Goal: Task Accomplishment & Management: Manage account settings

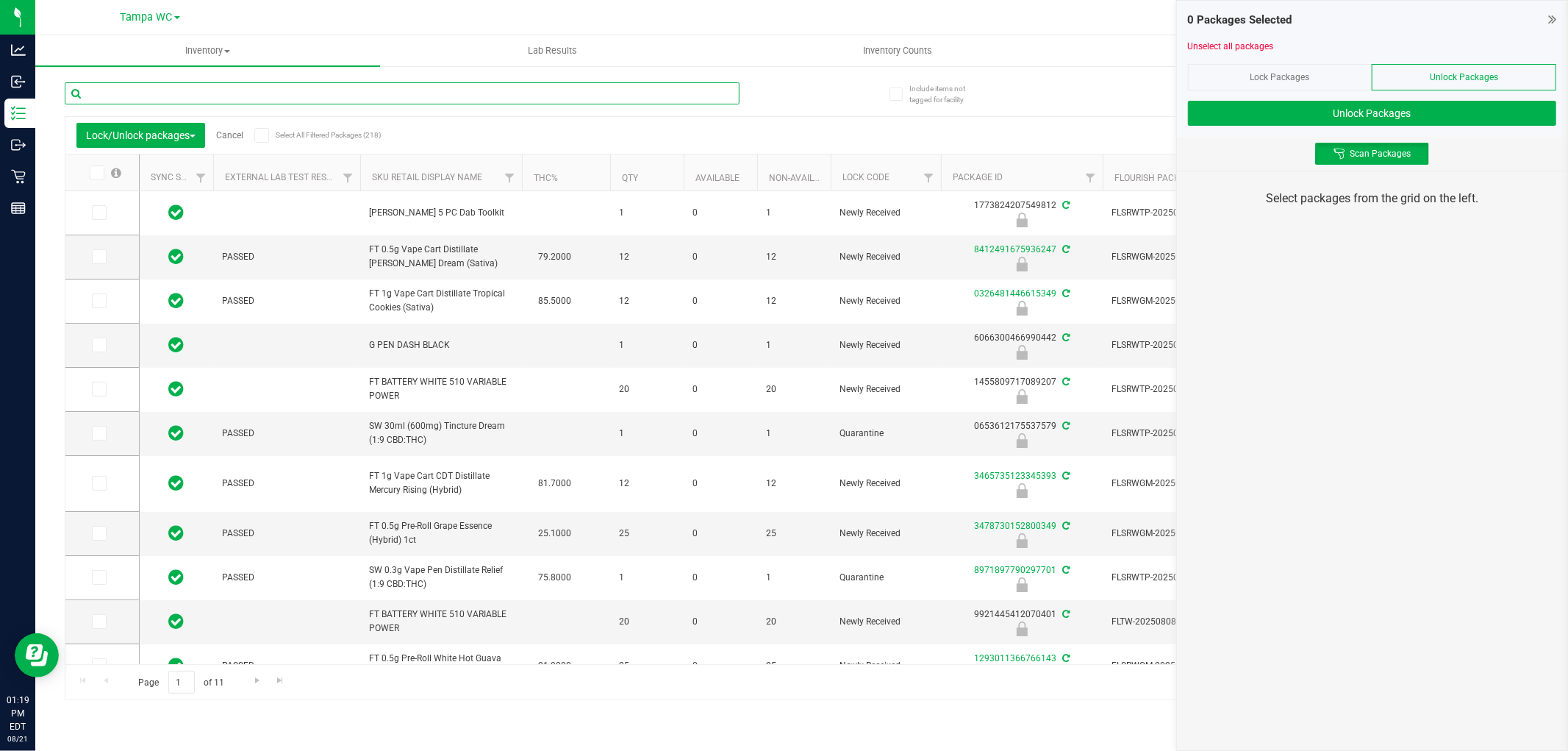
click at [471, 105] on div at bounding box center [402, 100] width 675 height 34
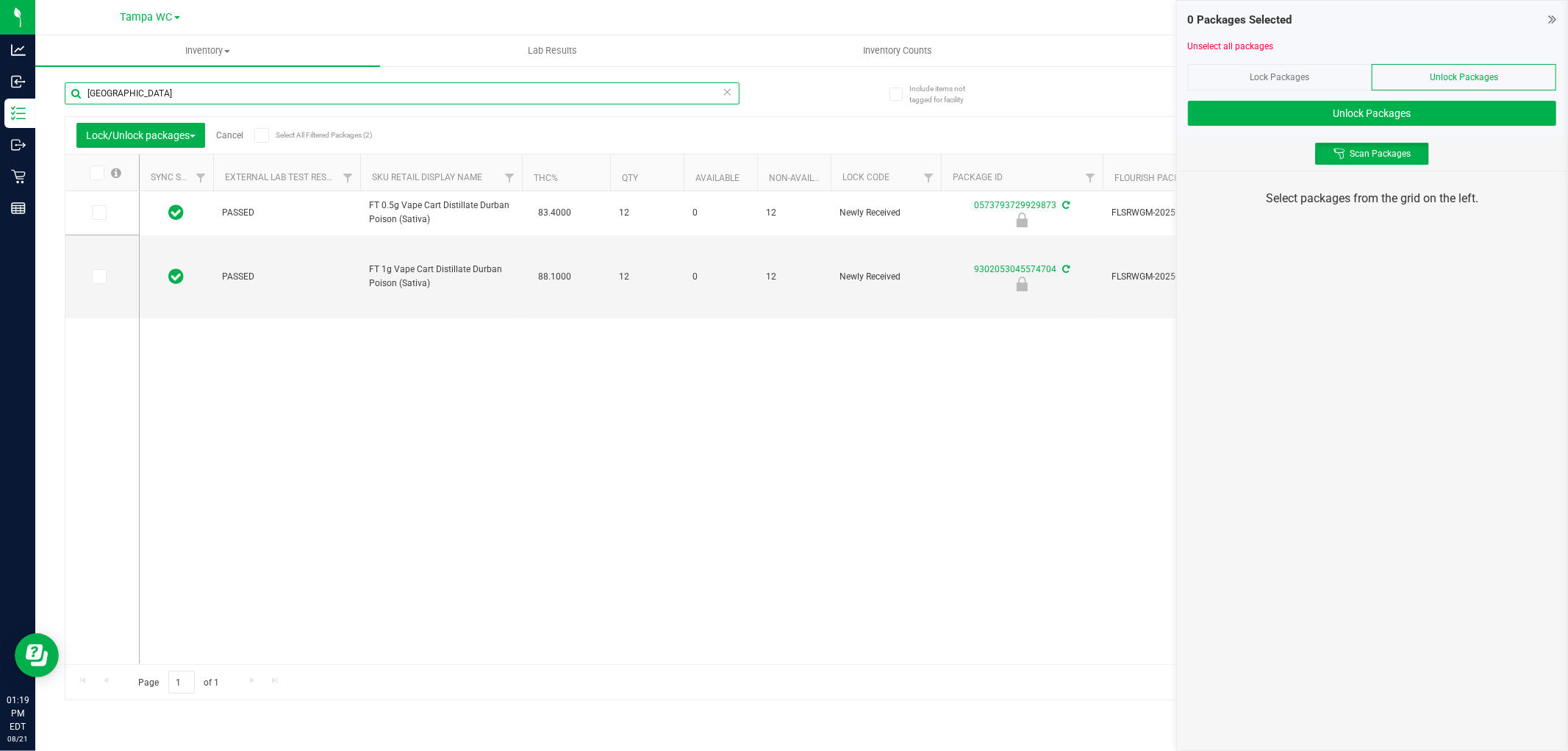
type input "[GEOGRAPHIC_DATA]"
drag, startPoint x: 782, startPoint y: 329, endPoint x: 815, endPoint y: 284, distance: 55.8
click at [787, 328] on div "PASSED FT 0.5g Vape Cart Distillate Durban Poison (Sativa) 83.4000 12 0 12 Newl…" at bounding box center [838, 428] width 1398 height 473
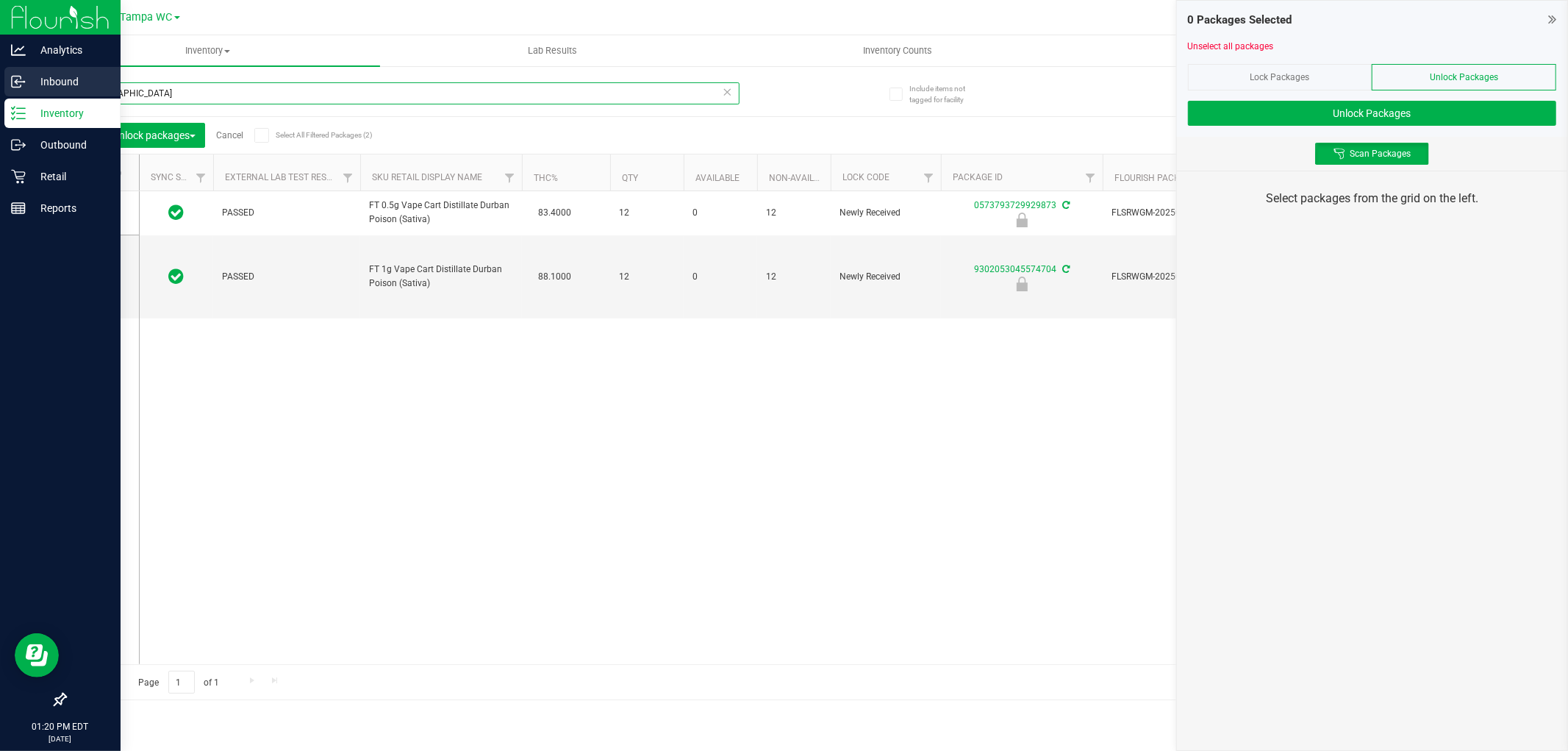
drag, startPoint x: 337, startPoint y: 93, endPoint x: 0, endPoint y: 82, distance: 337.2
click at [0, 82] on div "Analytics Inbound Inventory Outbound Retail Reports 01:20 PM EDT [DATE] 08/21 T…" at bounding box center [784, 376] width 1568 height 751
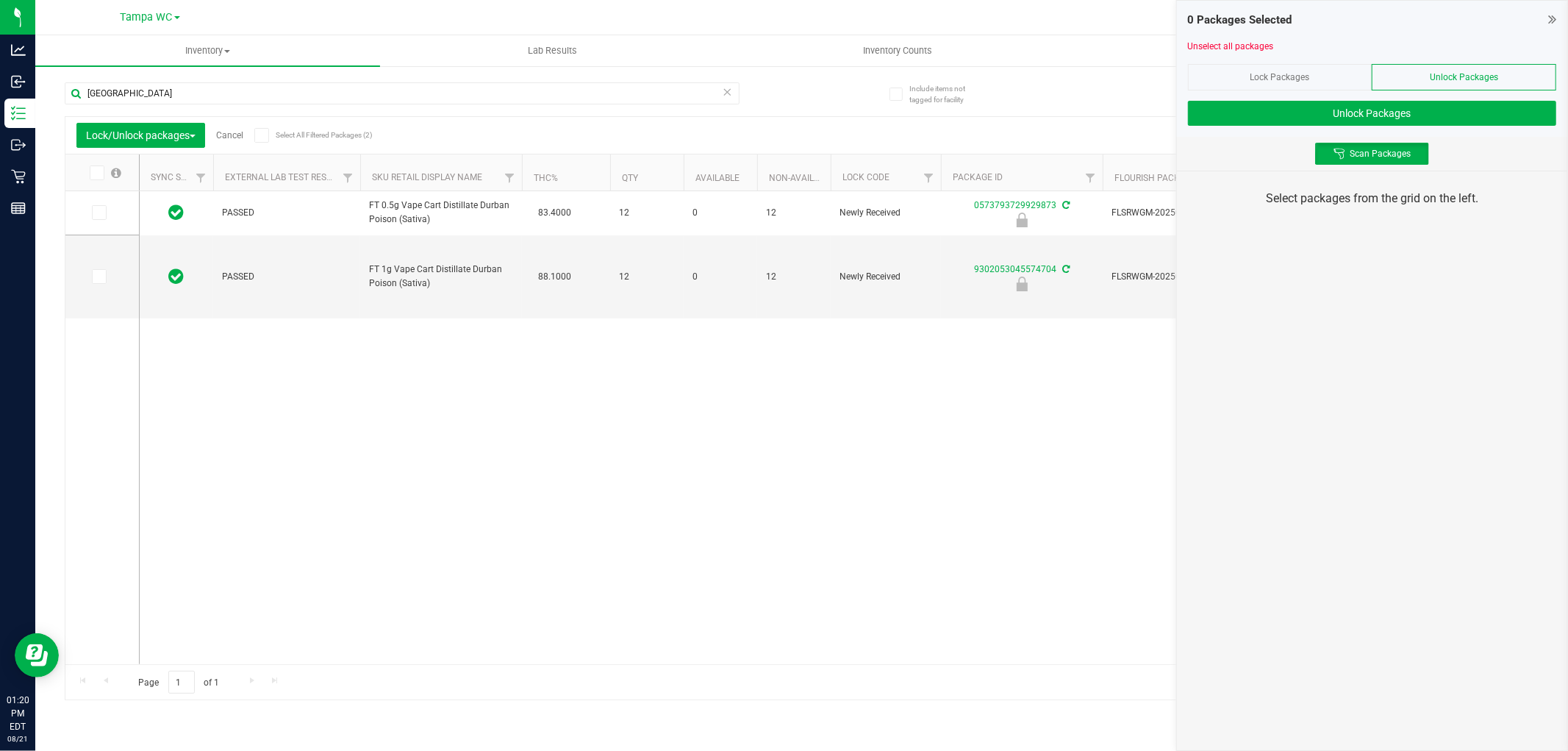
click at [788, 411] on div "PASSED FT 0.5g Vape Cart Distillate Durban Poison (Sativa) 83.4000 12 0 12 Newl…" at bounding box center [838, 428] width 1398 height 473
click at [1557, 10] on div "0 Packages Selected Unselect all packages Lock Packages Unlock Packages Unlock …" at bounding box center [1372, 69] width 390 height 136
click at [1553, 23] on icon at bounding box center [1552, 19] width 8 height 15
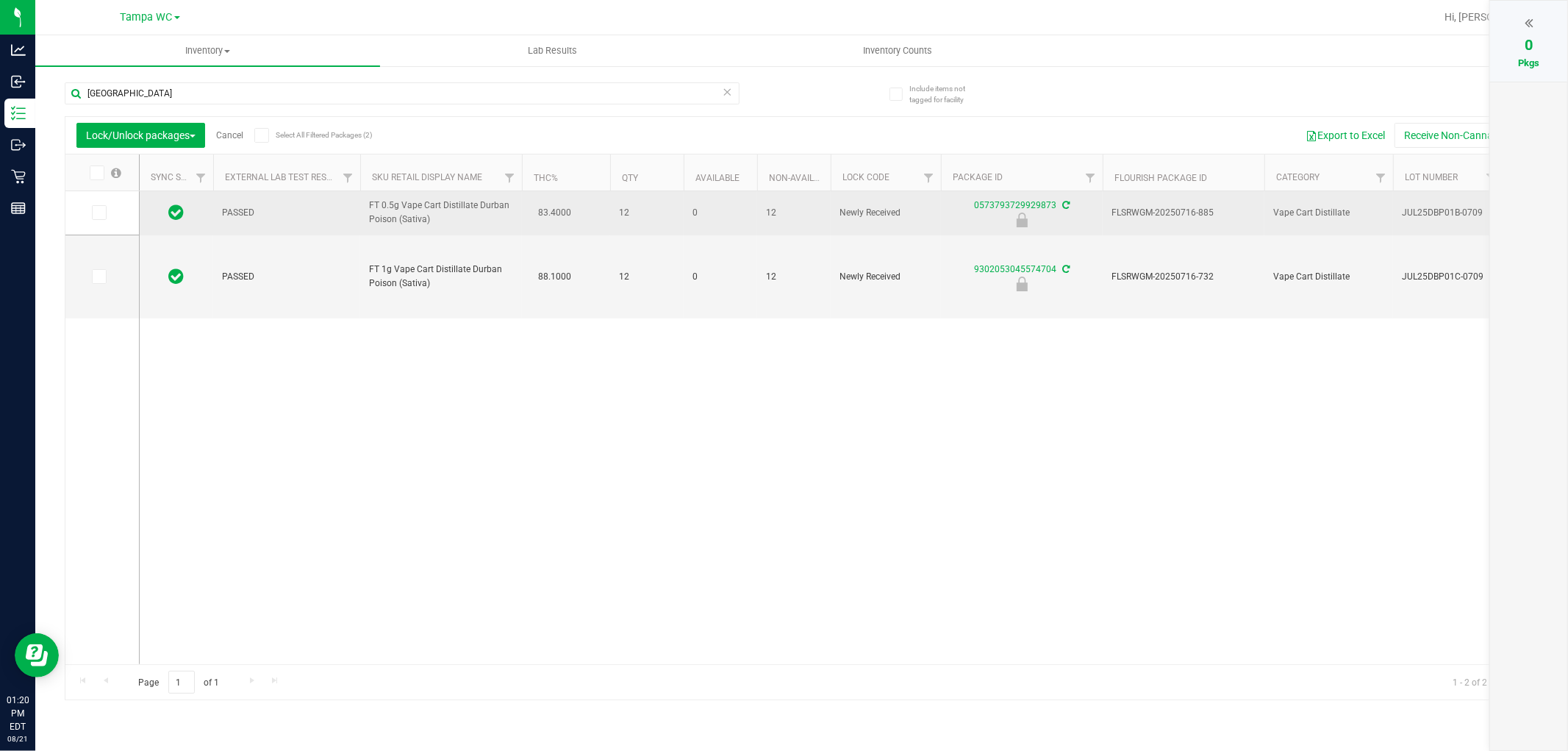
click at [1237, 222] on td "FLSRWGM-20250716-885" at bounding box center [1184, 213] width 162 height 44
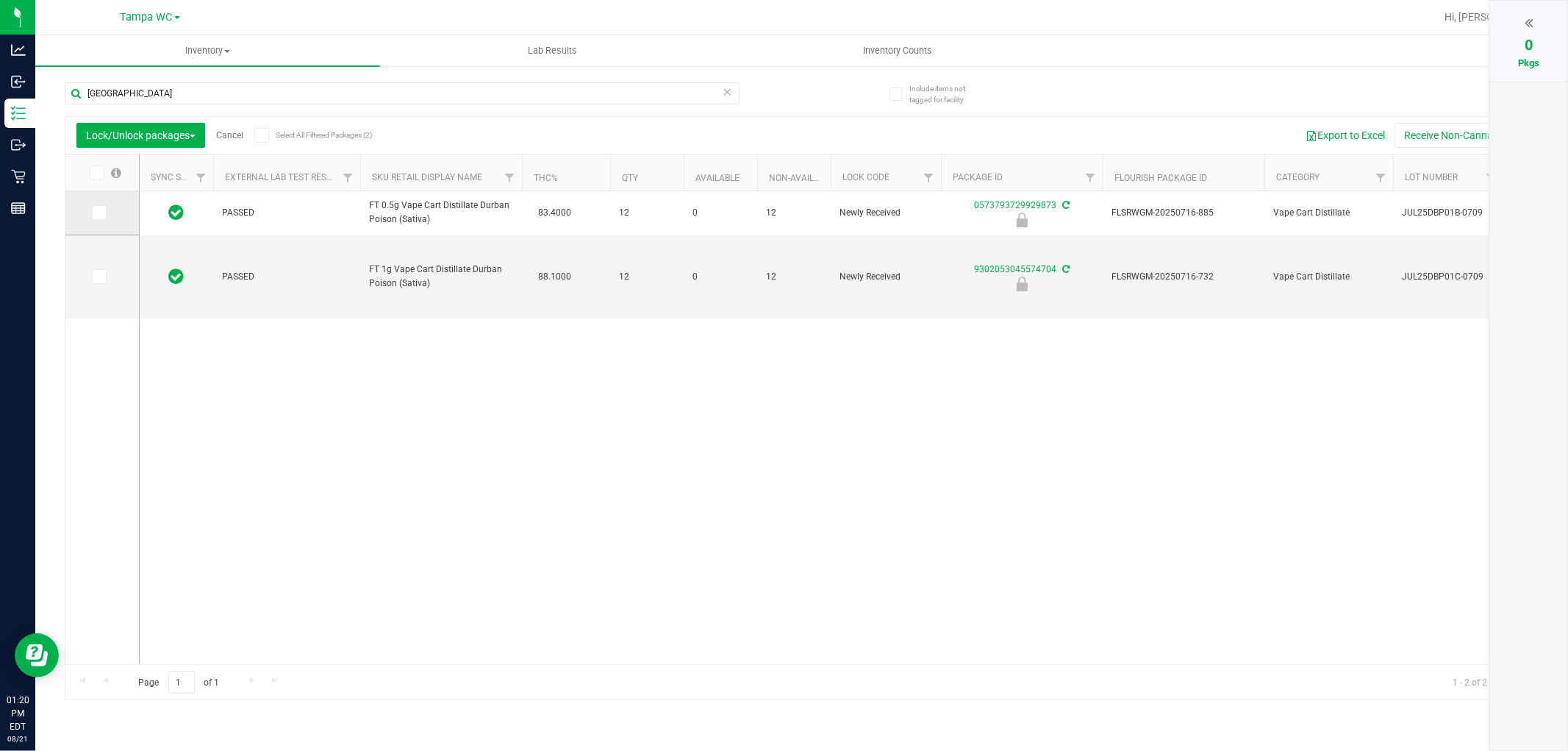
click at [105, 216] on label at bounding box center [102, 212] width 22 height 15
click at [0, 0] on input "checkbox" at bounding box center [0, 0] width 0 height 0
drag, startPoint x: 105, startPoint y: 209, endPoint x: 118, endPoint y: 175, distance: 36.4
click at [106, 204] on td at bounding box center [101, 213] width 74 height 44
drag, startPoint x: 146, startPoint y: 130, endPoint x: 141, endPoint y: 141, distance: 12.1
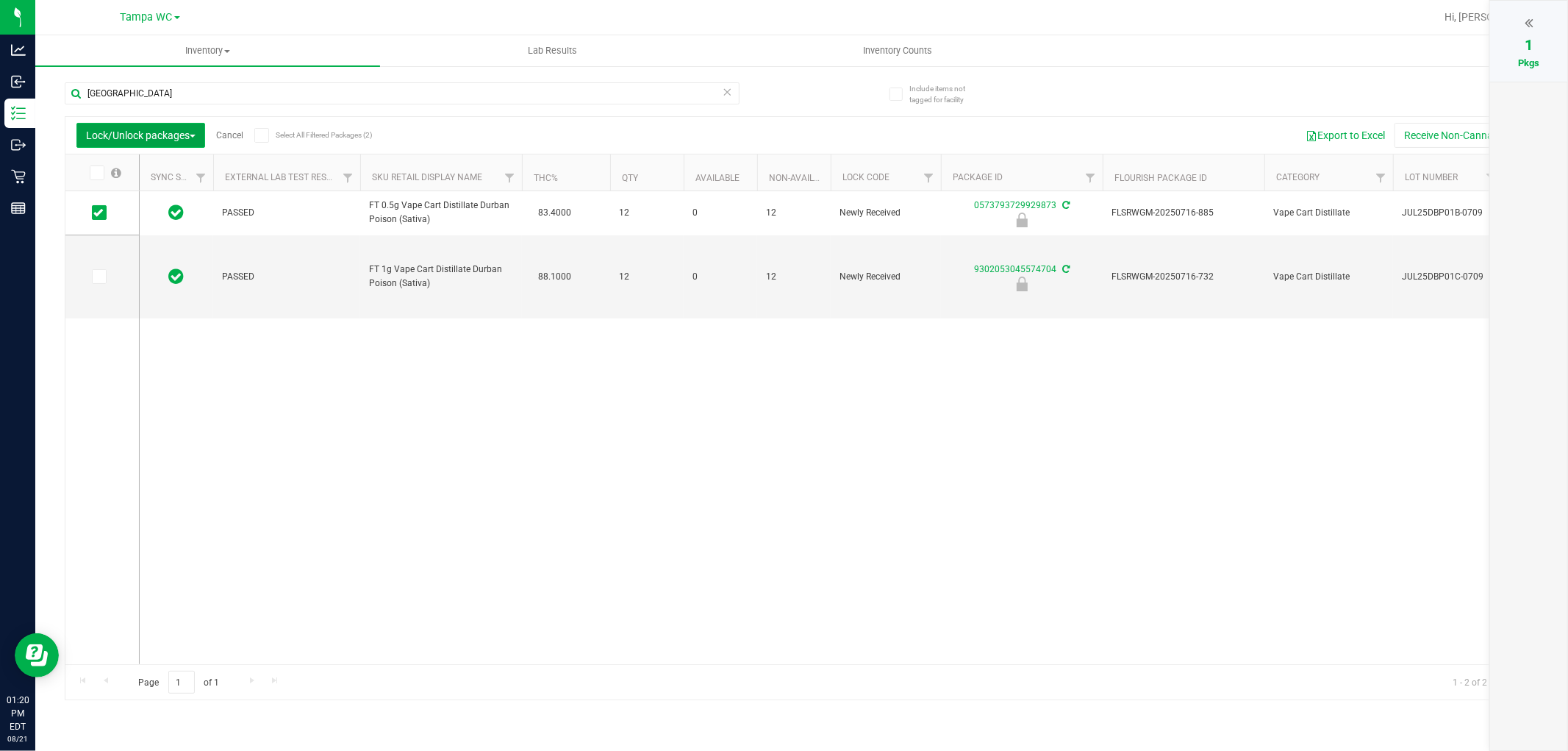
click at [146, 131] on span "Lock/Unlock packages" at bounding box center [140, 135] width 109 height 12
click at [294, 187] on th "External Lab Test Result" at bounding box center [287, 172] width 147 height 36
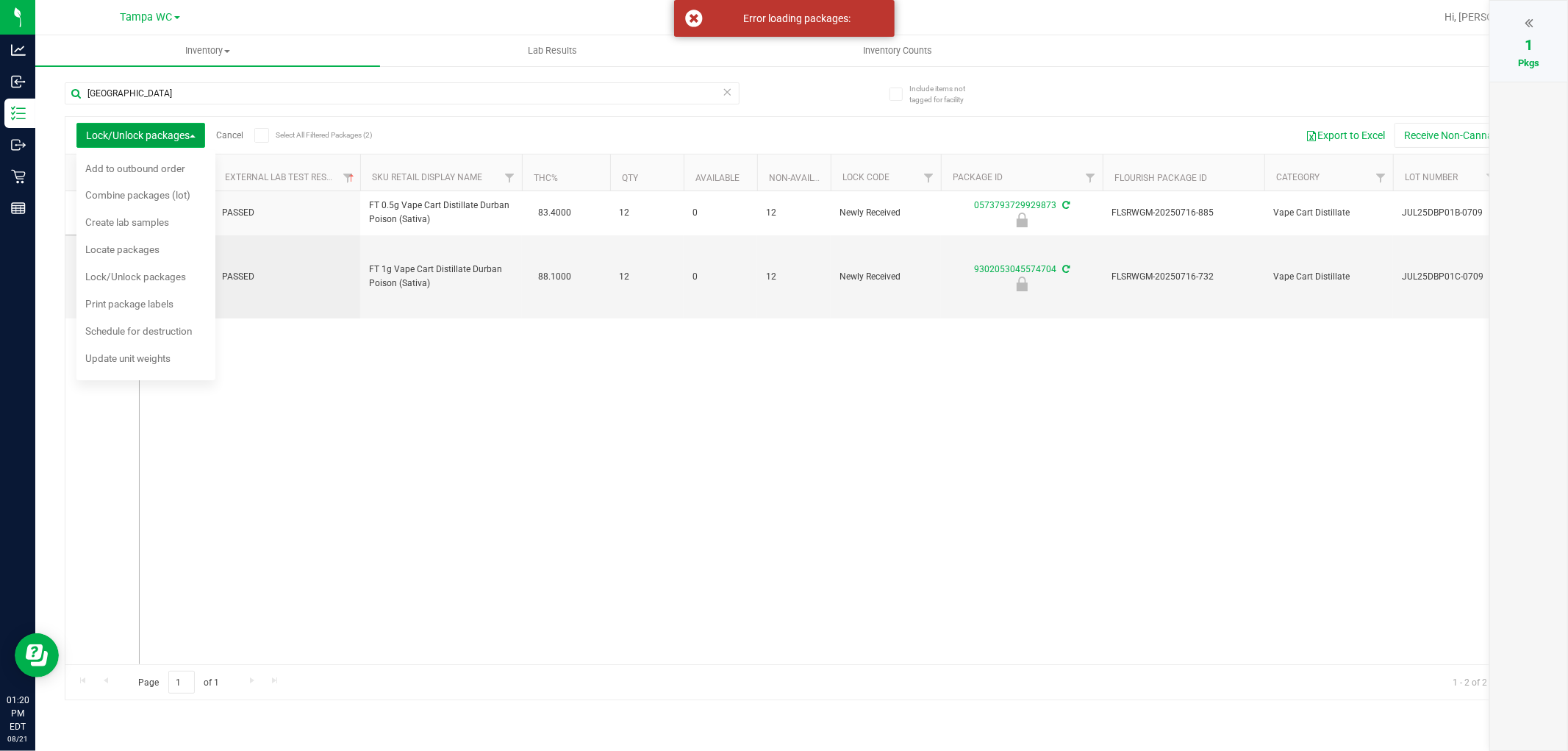
click at [190, 143] on button "Lock/Unlock packages" at bounding box center [141, 135] width 129 height 25
click at [104, 219] on span at bounding box center [98, 212] width 15 height 15
click at [0, 0] on input "checkbox" at bounding box center [0, 0] width 0 height 0
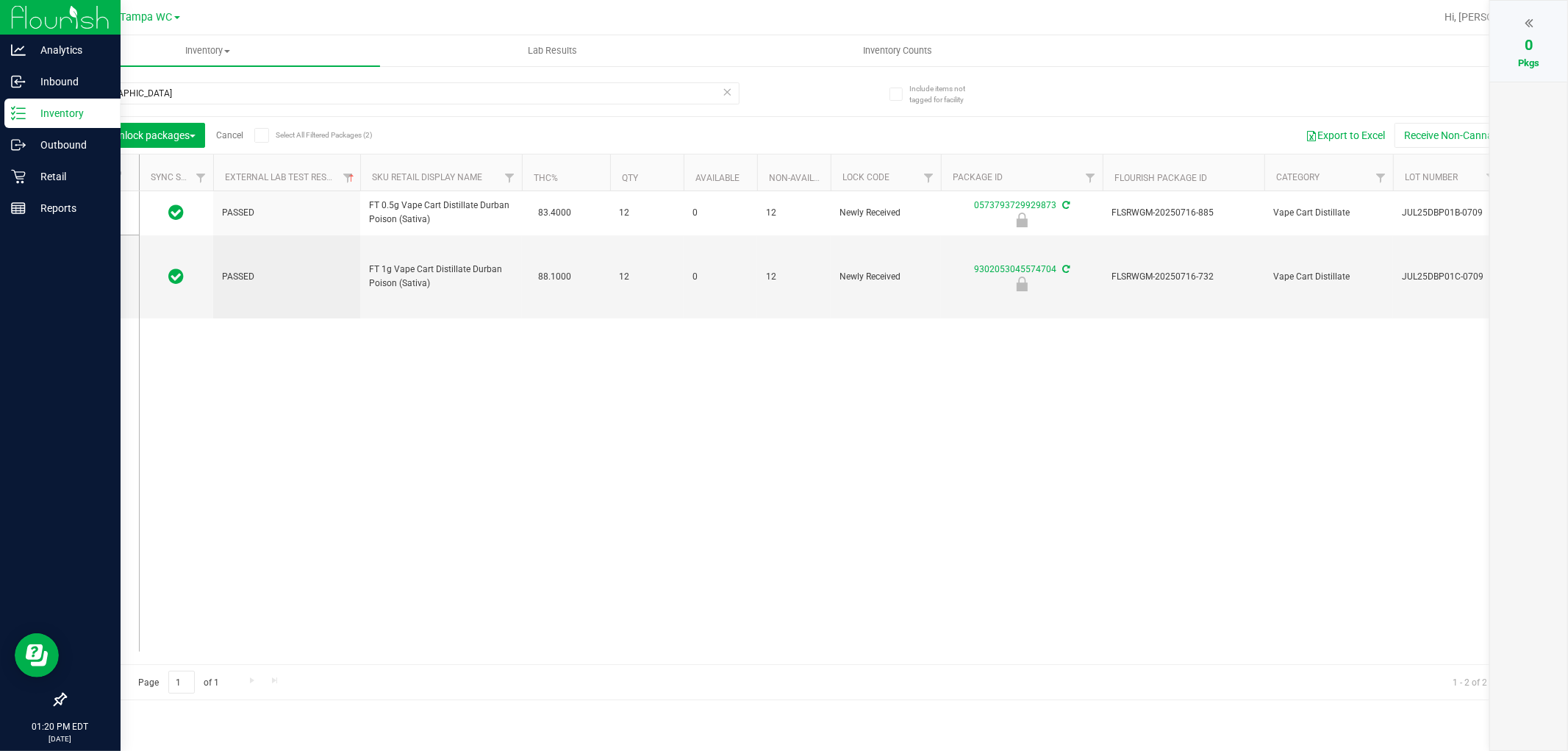
click at [45, 106] on p "Inventory" at bounding box center [70, 113] width 89 height 18
click at [63, 111] on p "Inventory" at bounding box center [70, 113] width 89 height 18
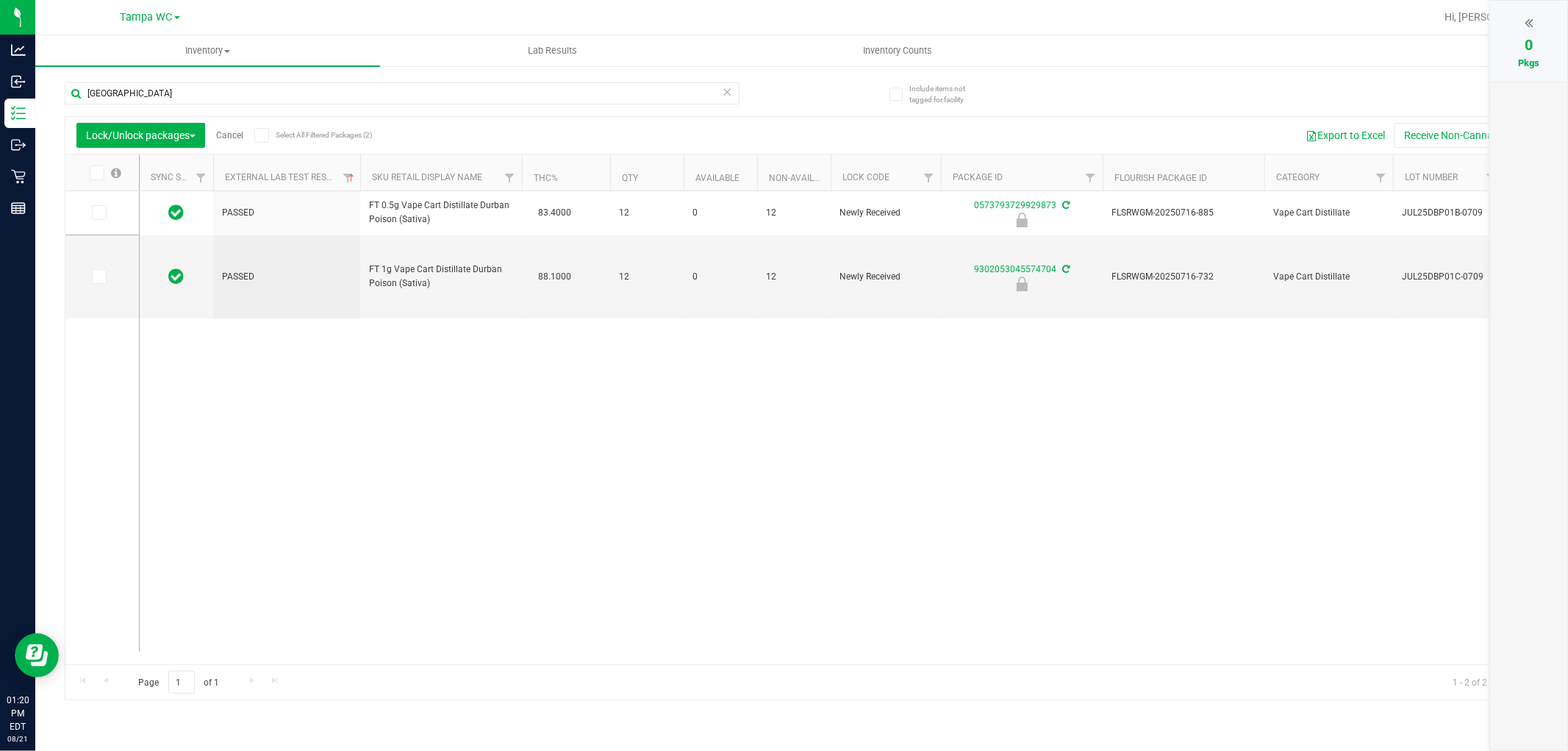
click at [233, 129] on div "Lock/Unlock packages Cancel Select All Filtered Packages (2)" at bounding box center [213, 135] width 273 height 25
click at [236, 132] on link "Cancel" at bounding box center [229, 135] width 28 height 10
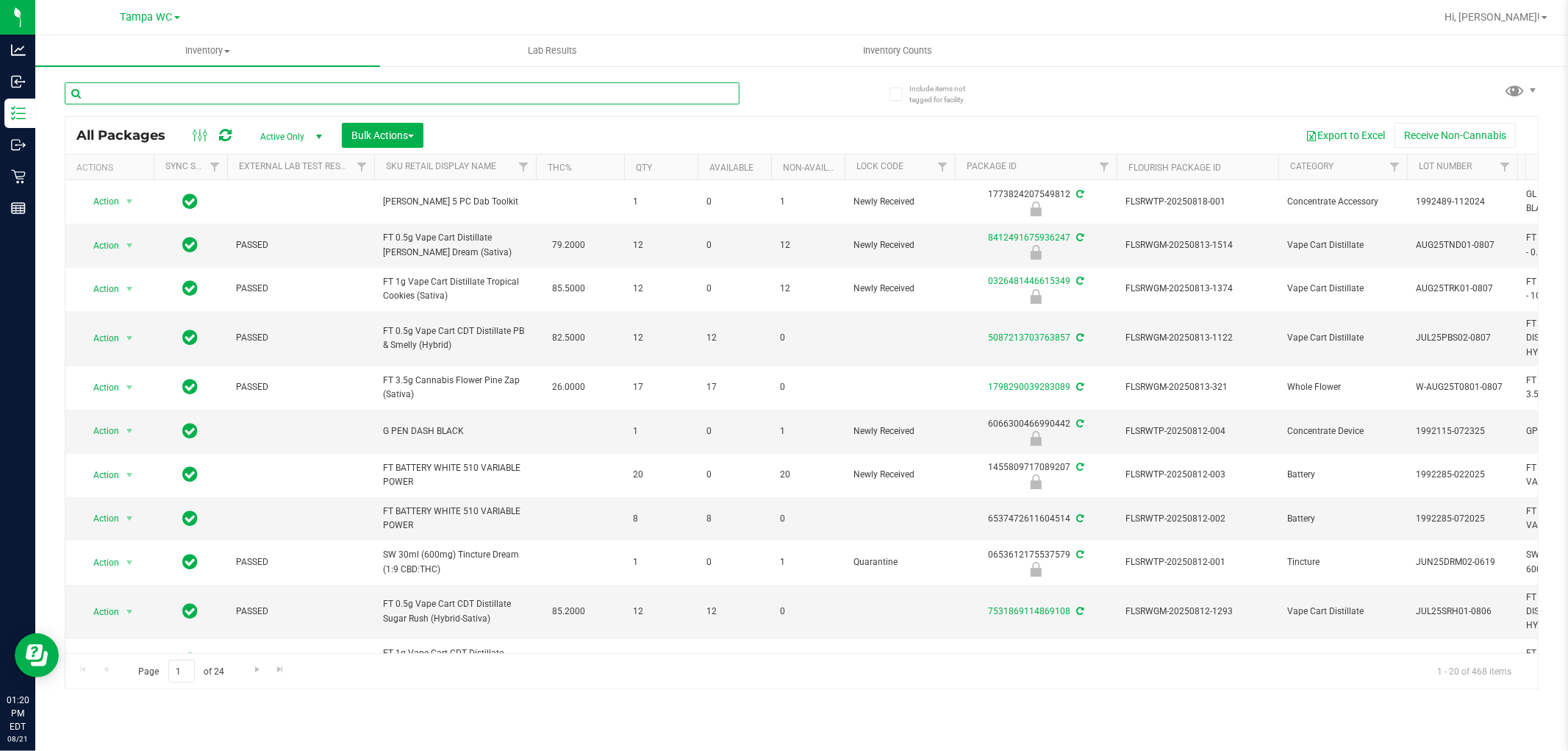
click at [254, 101] on input "text" at bounding box center [402, 94] width 675 height 22
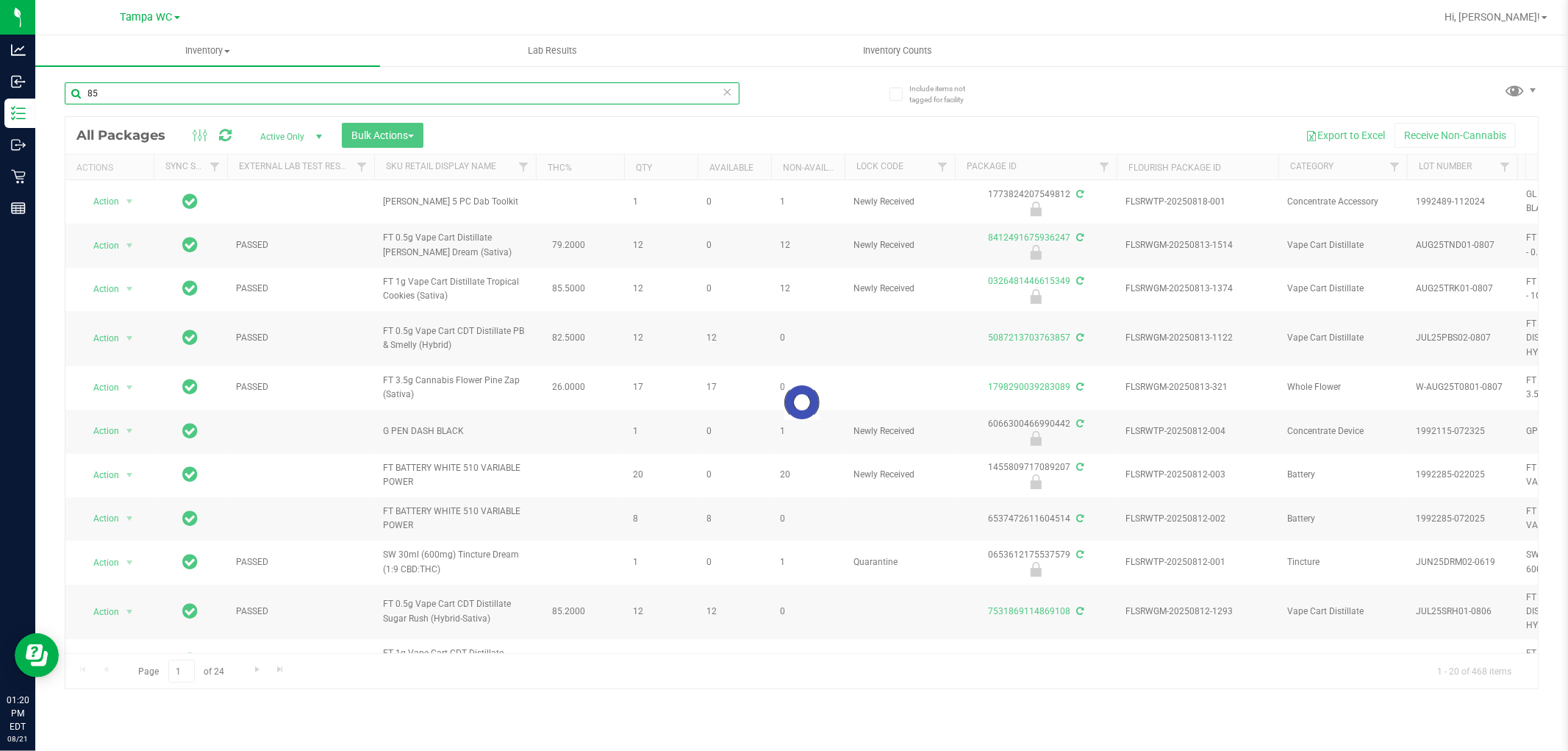
click at [90, 85] on input "85" at bounding box center [402, 94] width 675 height 22
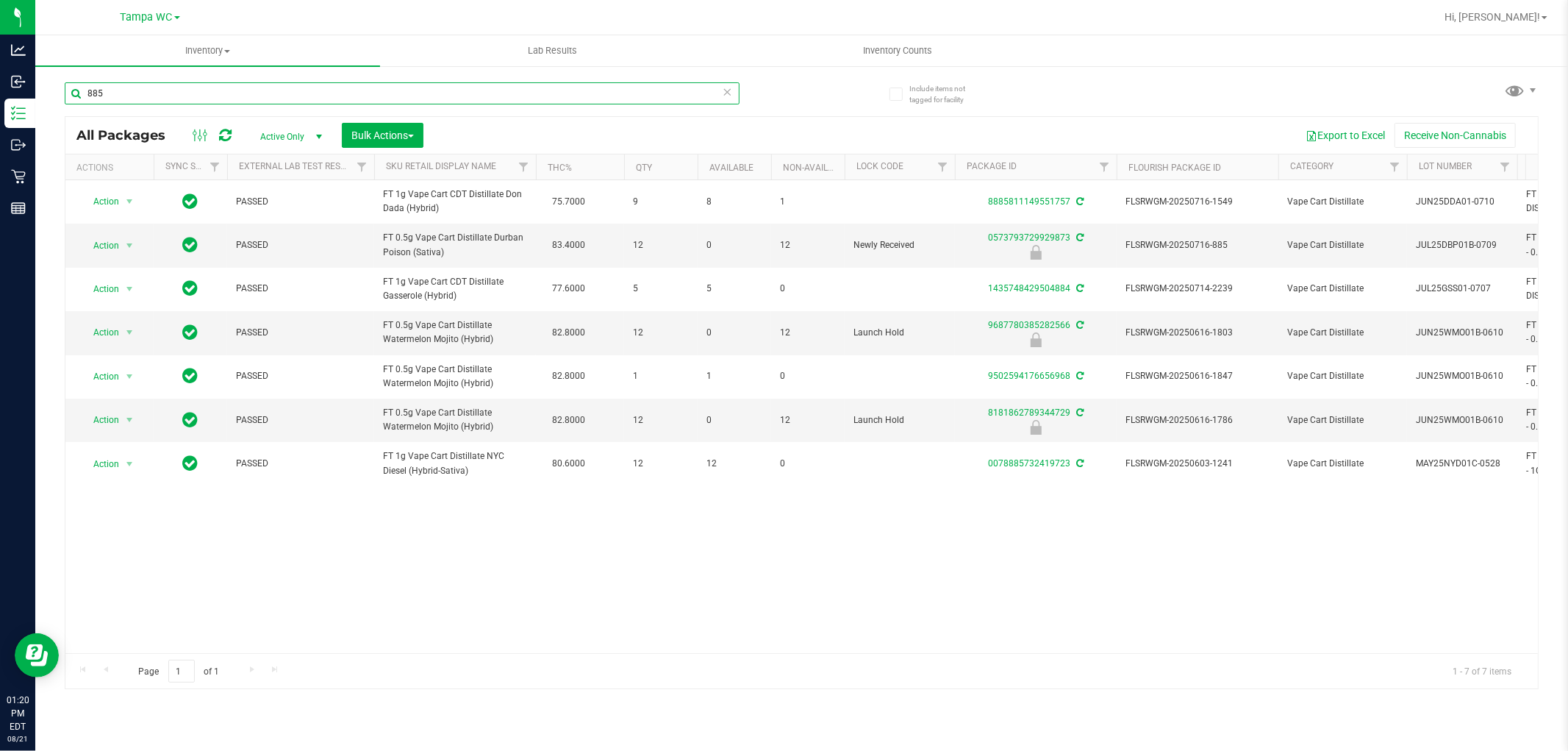
click at [85, 100] on input "885" at bounding box center [402, 94] width 675 height 22
type input "-885"
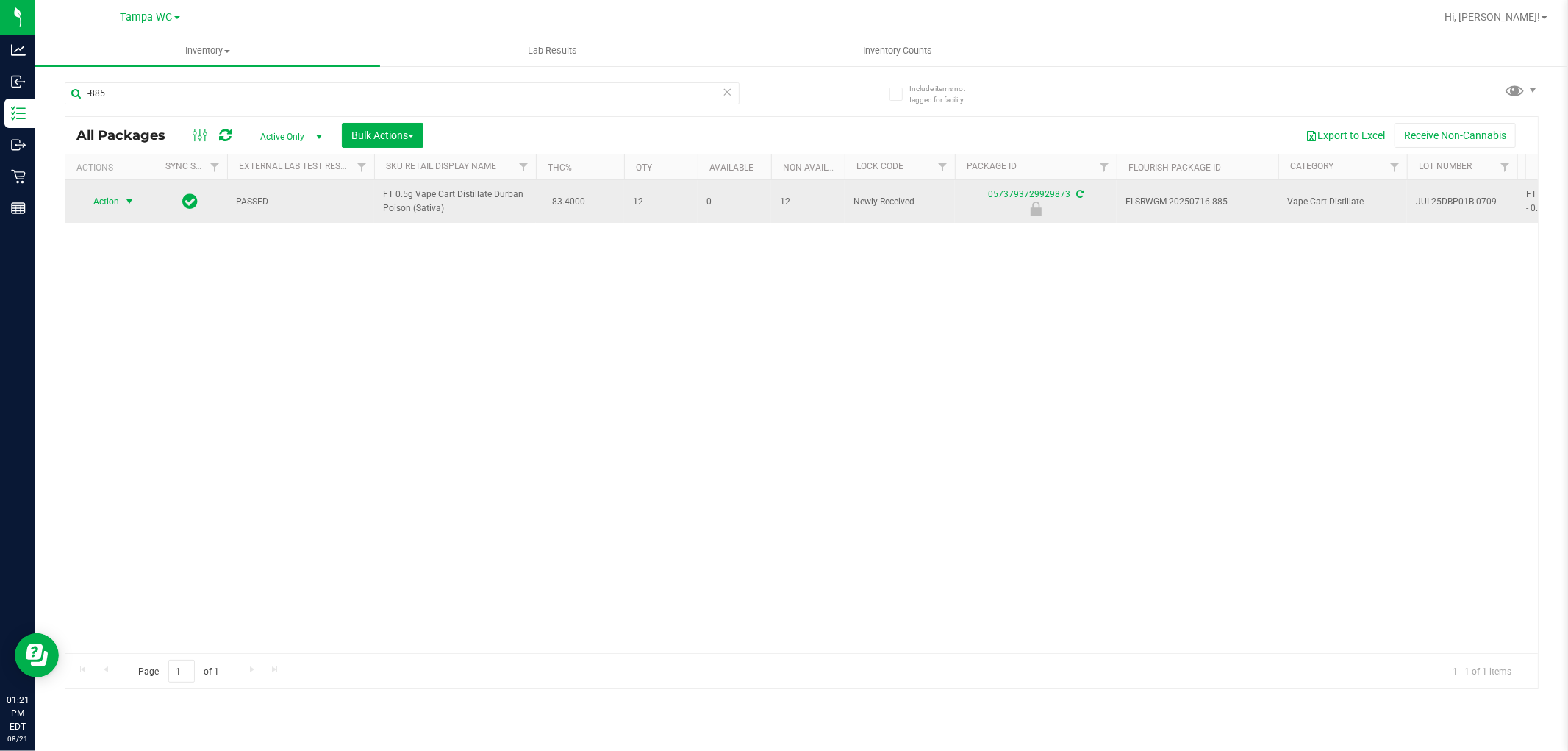
click at [120, 200] on span "Action" at bounding box center [109, 201] width 59 height 21
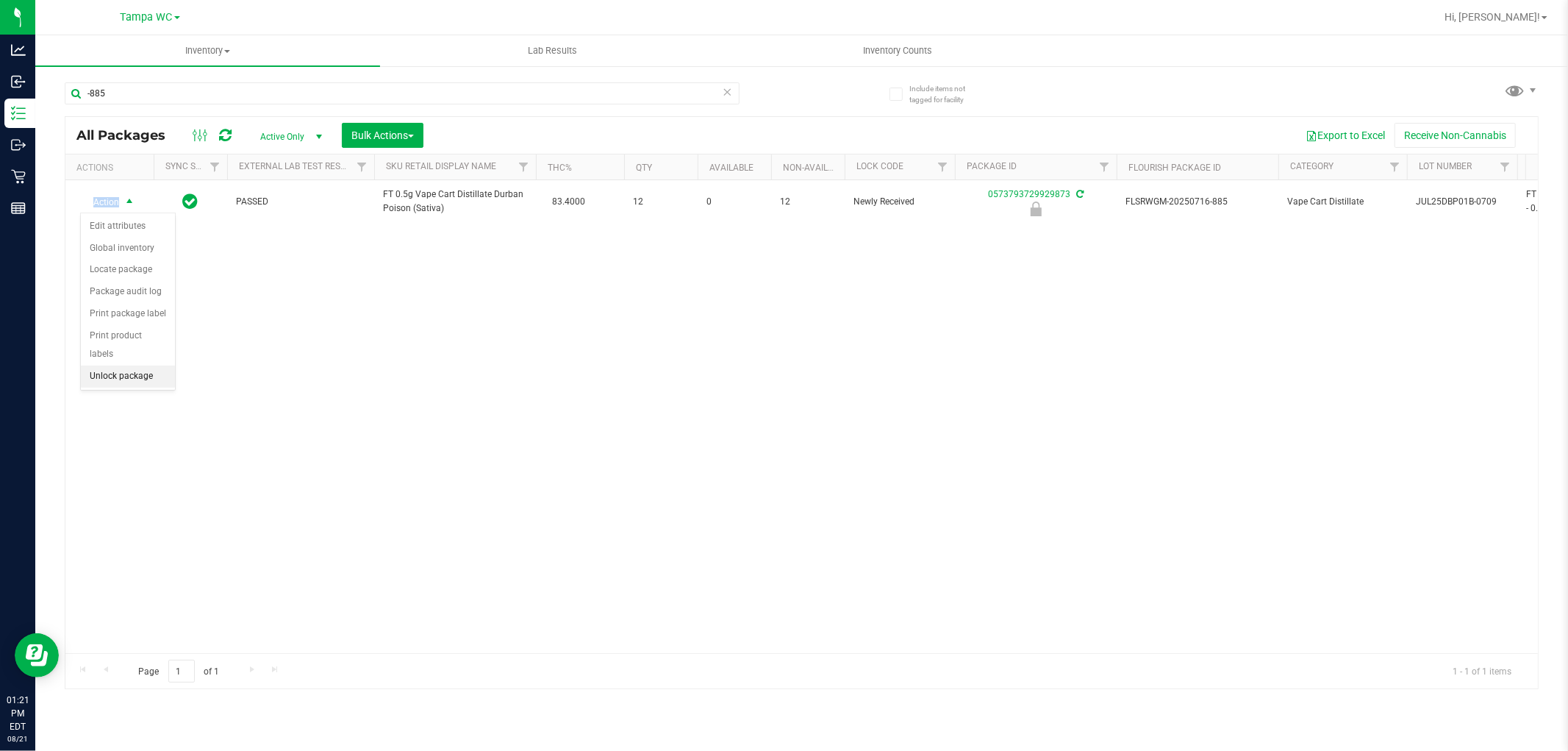
click at [144, 377] on li "Unlock package" at bounding box center [128, 376] width 95 height 22
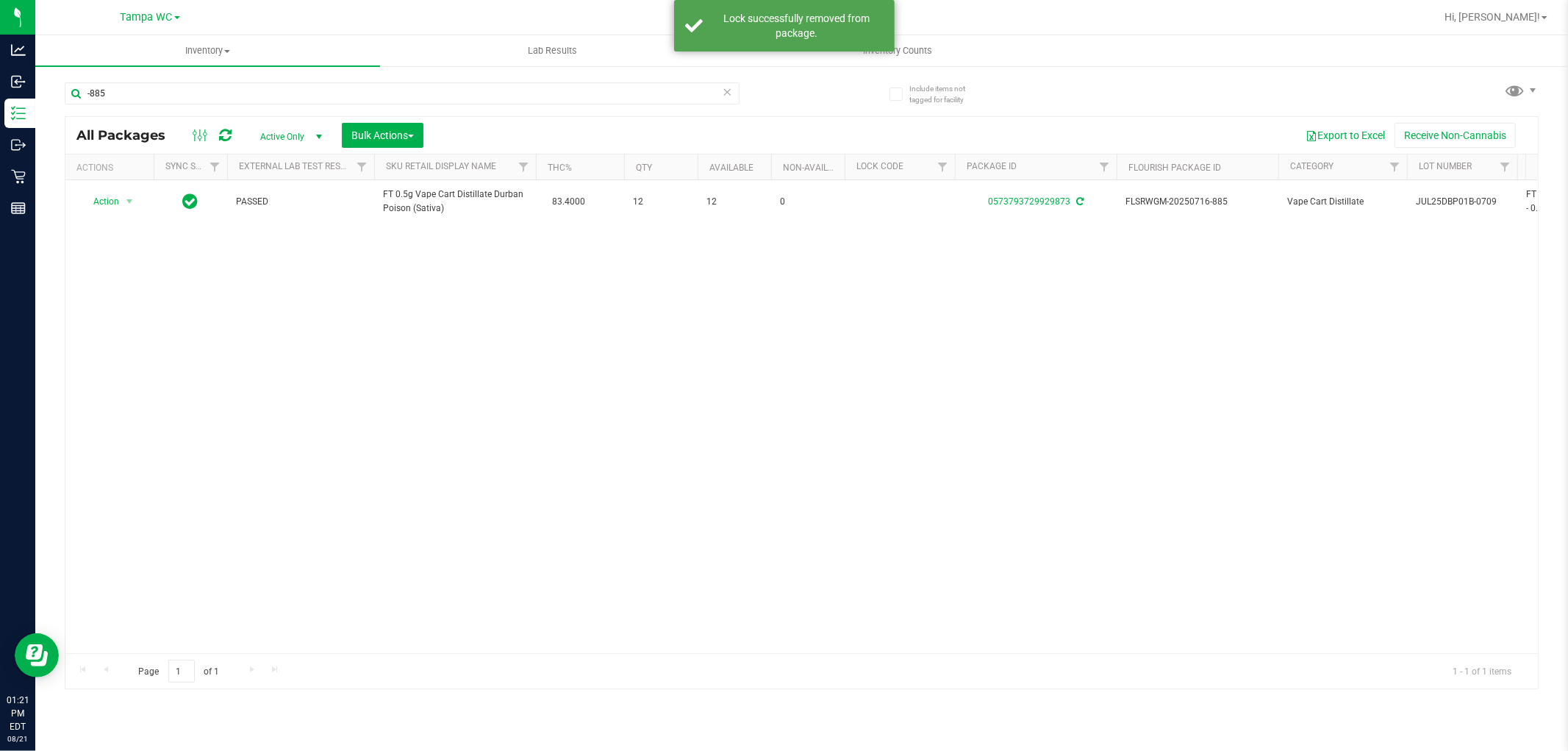
drag, startPoint x: 800, startPoint y: 343, endPoint x: 778, endPoint y: 357, distance: 26.1
click at [800, 346] on div "Action Action Adjust qty Create package Edit attributes Global inventory Locate…" at bounding box center [801, 417] width 1472 height 473
click at [114, 79] on div "-885" at bounding box center [433, 93] width 738 height 47
click at [120, 92] on input "-885" at bounding box center [402, 94] width 675 height 22
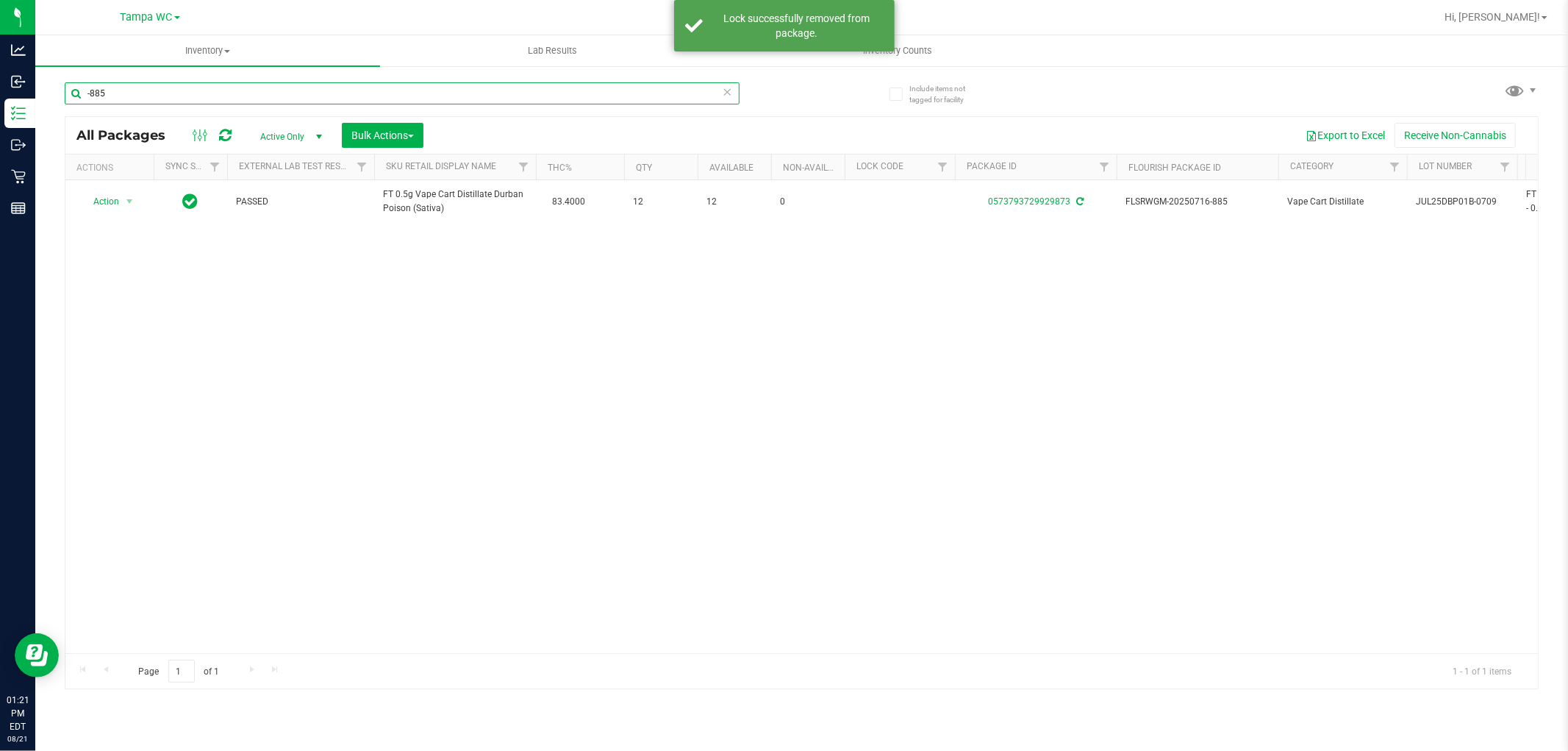
click at [120, 92] on input "-885" at bounding box center [402, 94] width 675 height 22
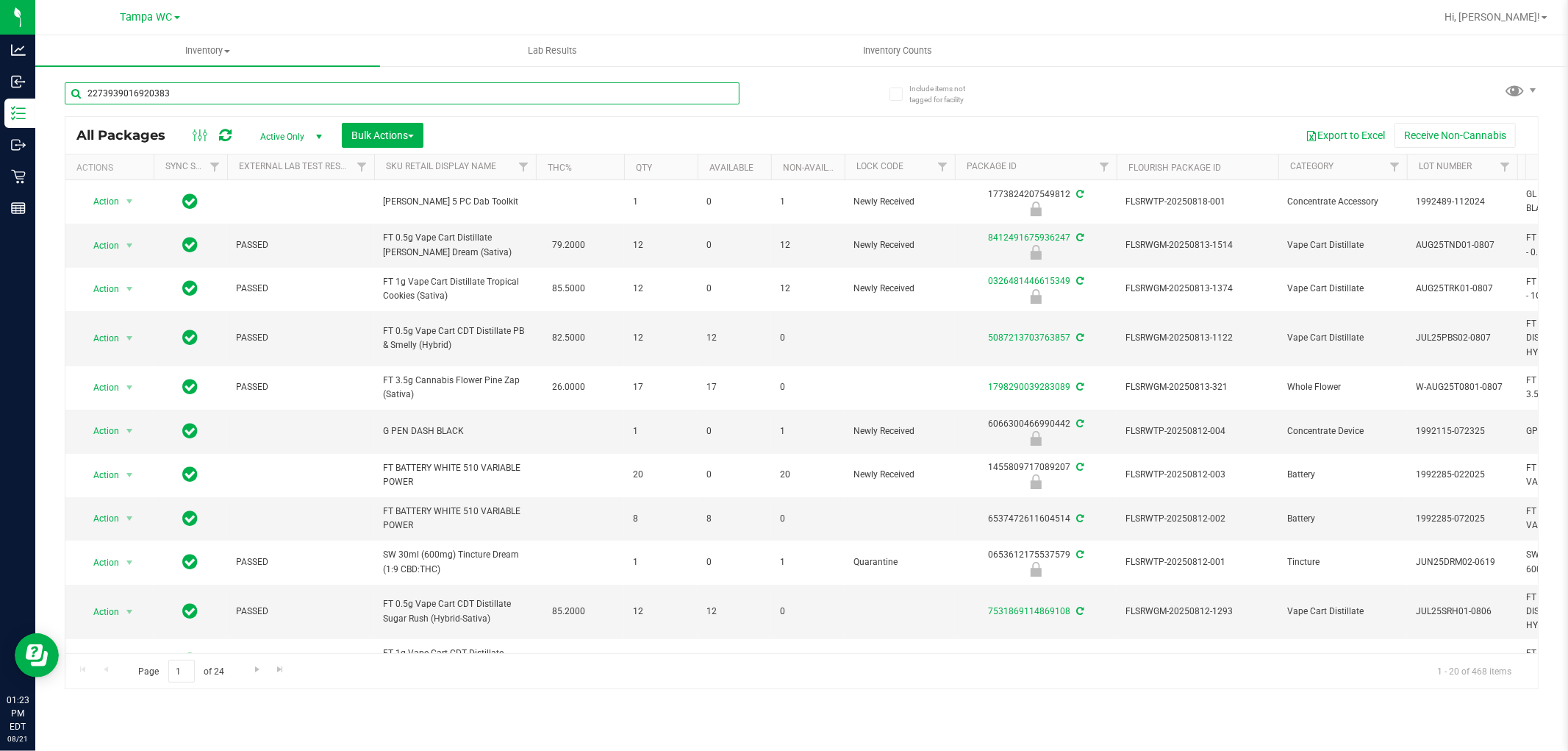
type input "2273939016920383"
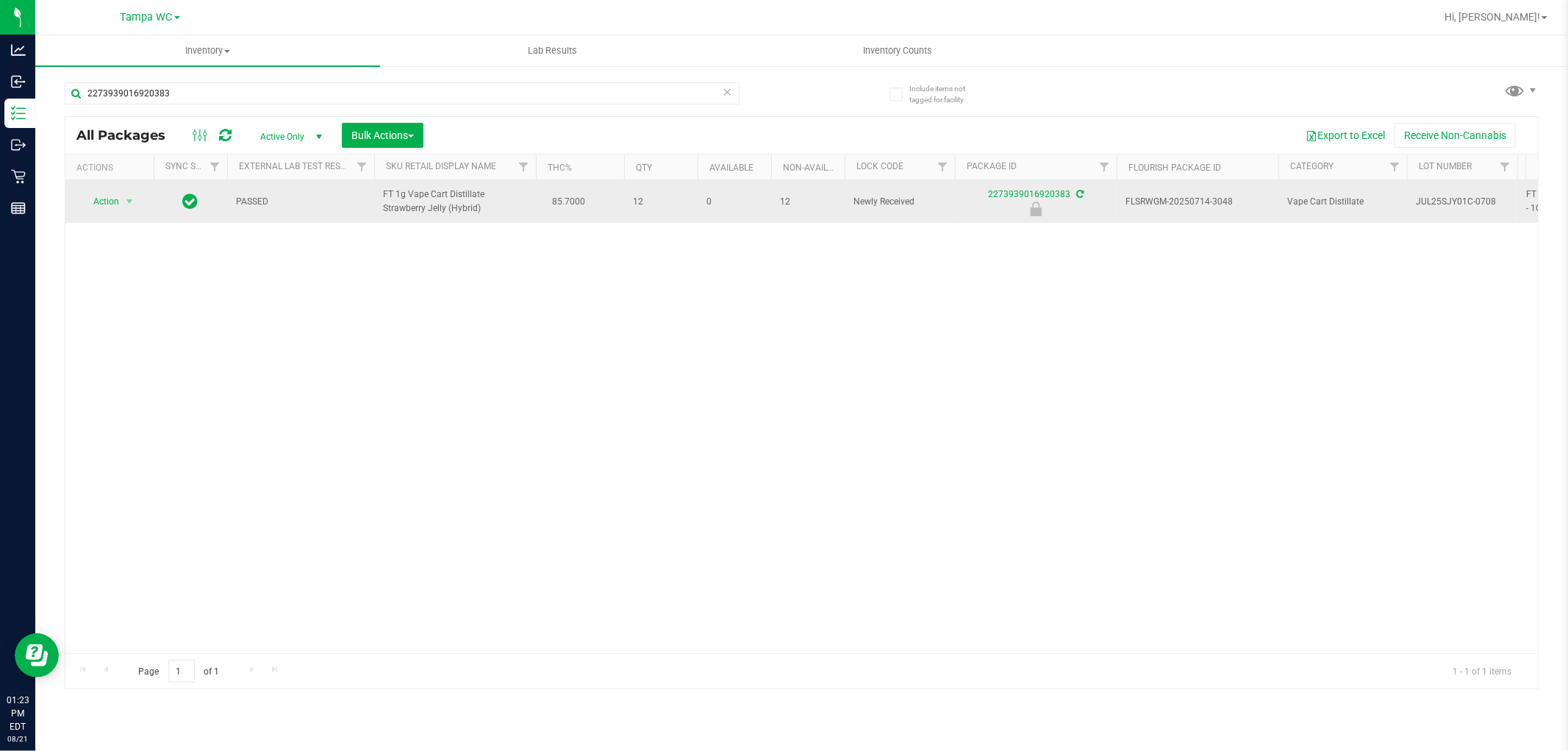
click at [108, 207] on span "Action" at bounding box center [99, 201] width 39 height 21
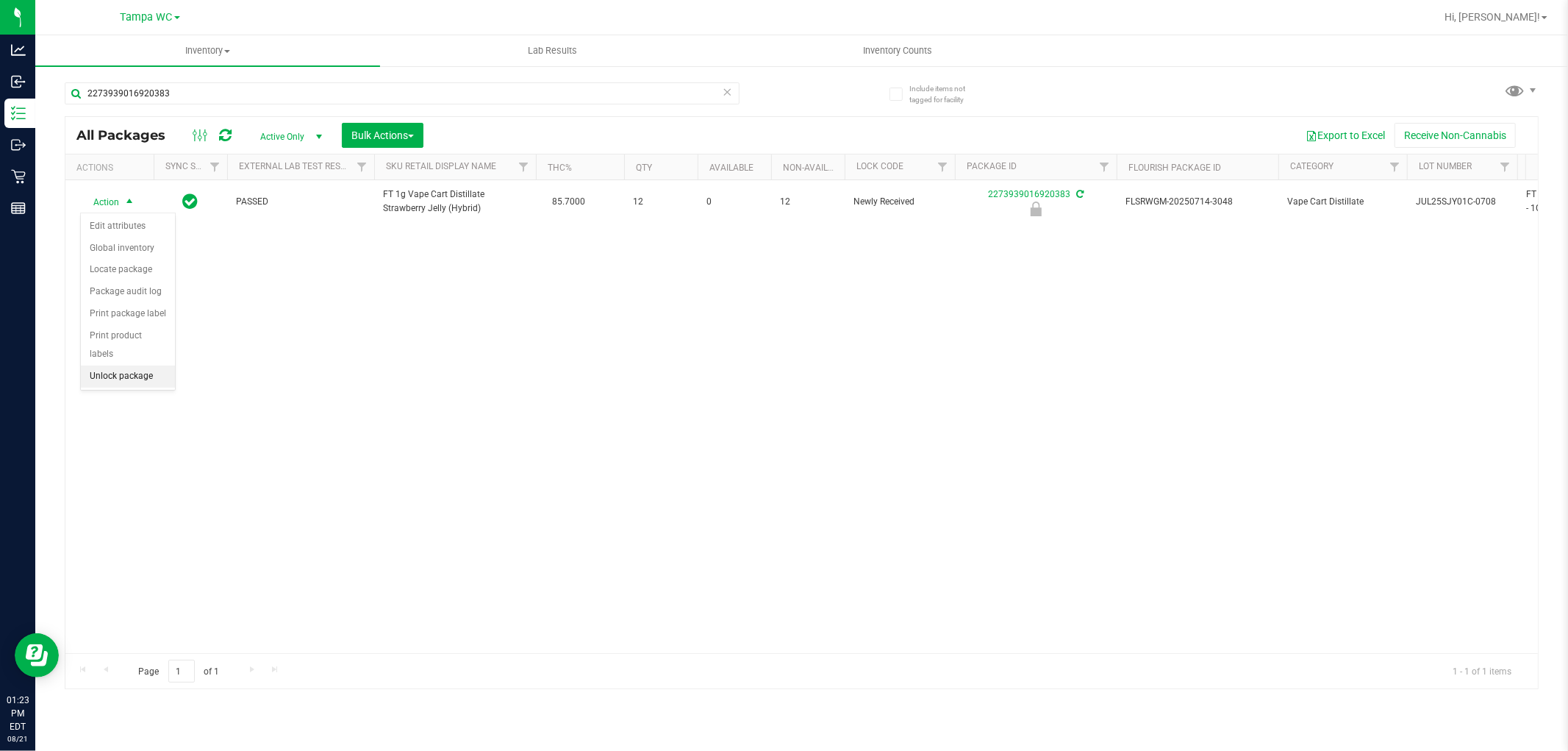
click at [133, 376] on li "Unlock package" at bounding box center [128, 376] width 95 height 22
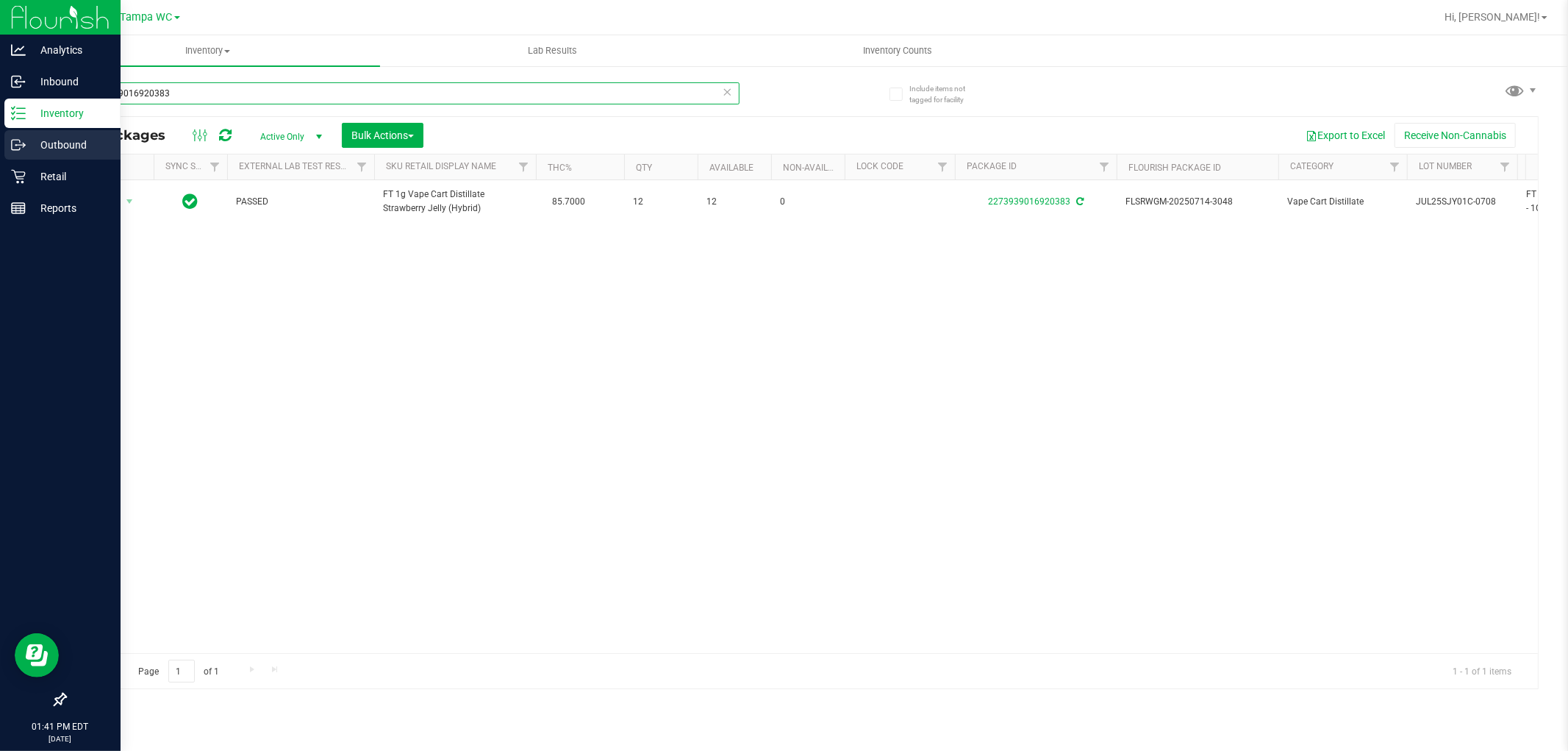
drag, startPoint x: 244, startPoint y: 98, endPoint x: 0, endPoint y: 151, distance: 249.7
click at [0, 151] on div "Analytics Inbound Inventory Outbound Retail Reports 01:41 PM EDT [DATE] 08/21 T…" at bounding box center [784, 376] width 1568 height 751
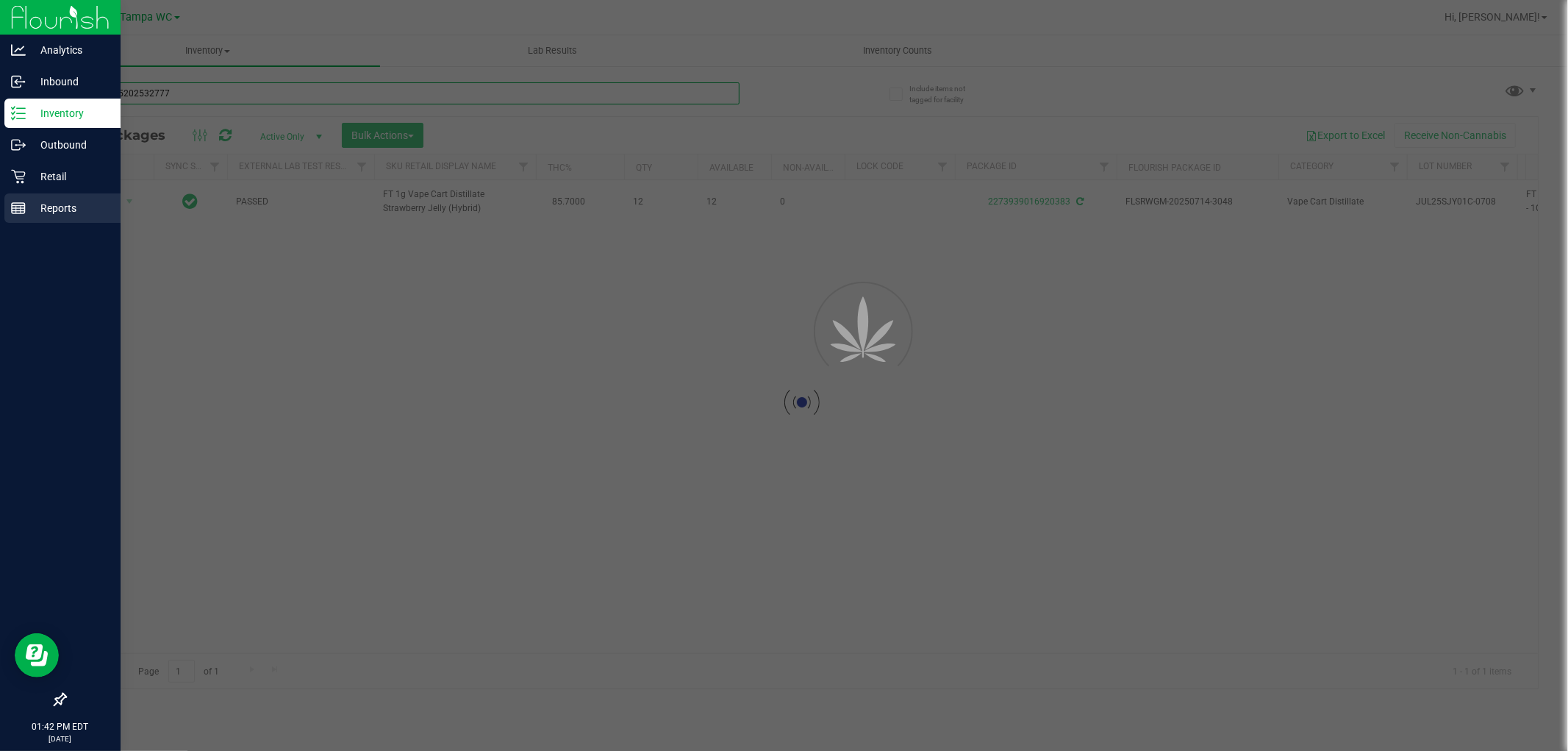
type input "5171045202532777"
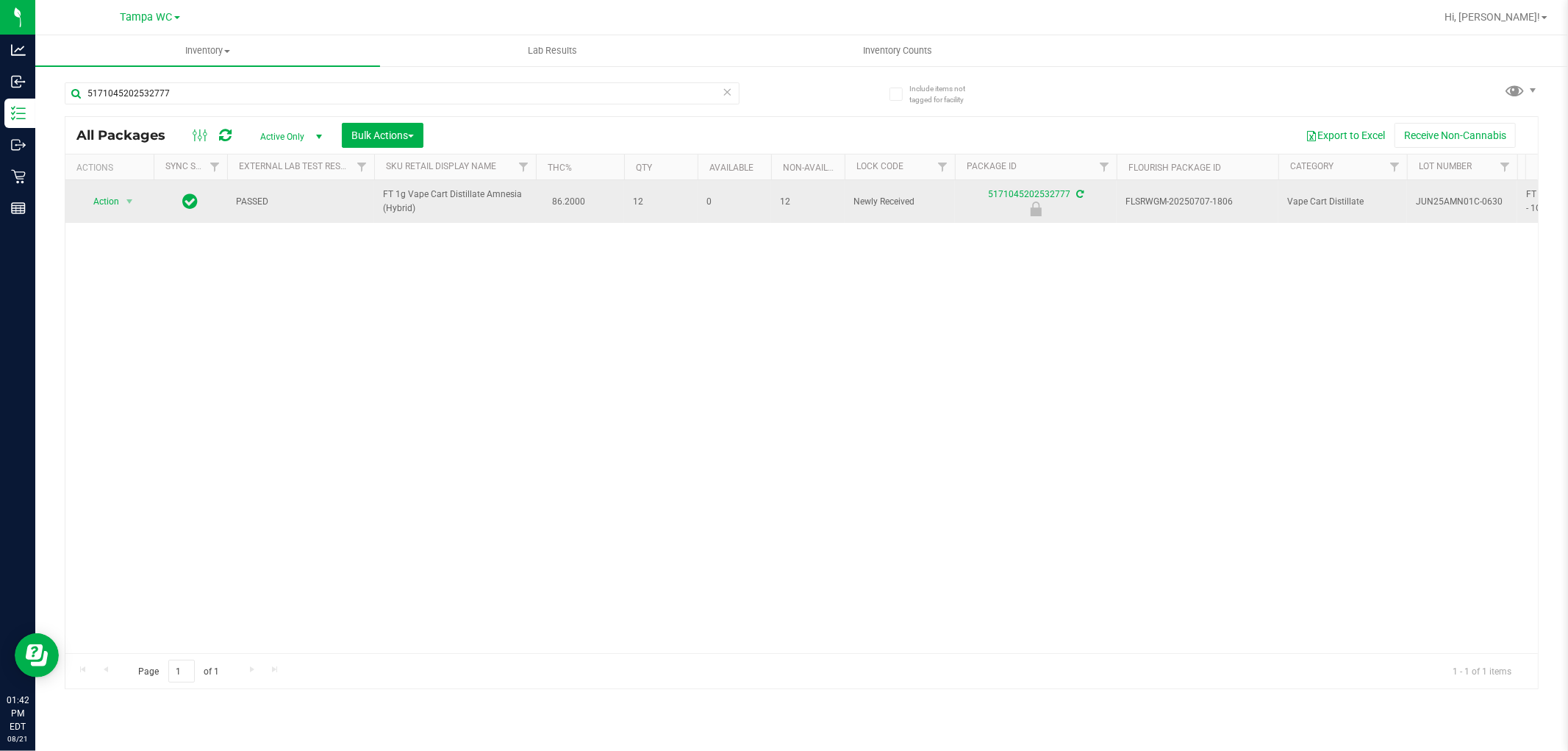
drag, startPoint x: 685, startPoint y: 208, endPoint x: 669, endPoint y: 211, distance: 16.3
click at [677, 211] on td "12" at bounding box center [661, 201] width 74 height 42
click at [121, 205] on span "select" at bounding box center [129, 201] width 19 height 21
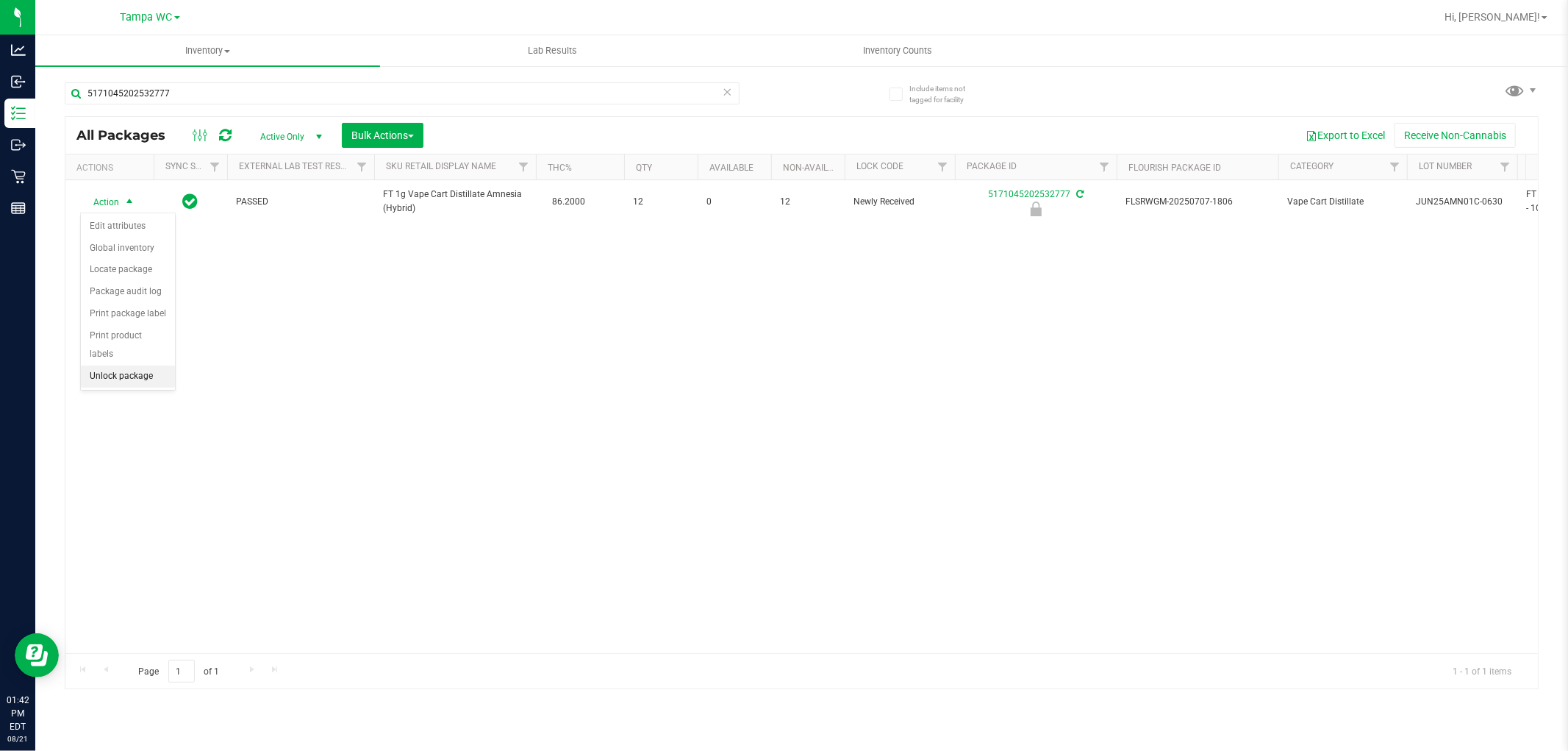
click at [128, 377] on li "Unlock package" at bounding box center [128, 376] width 95 height 22
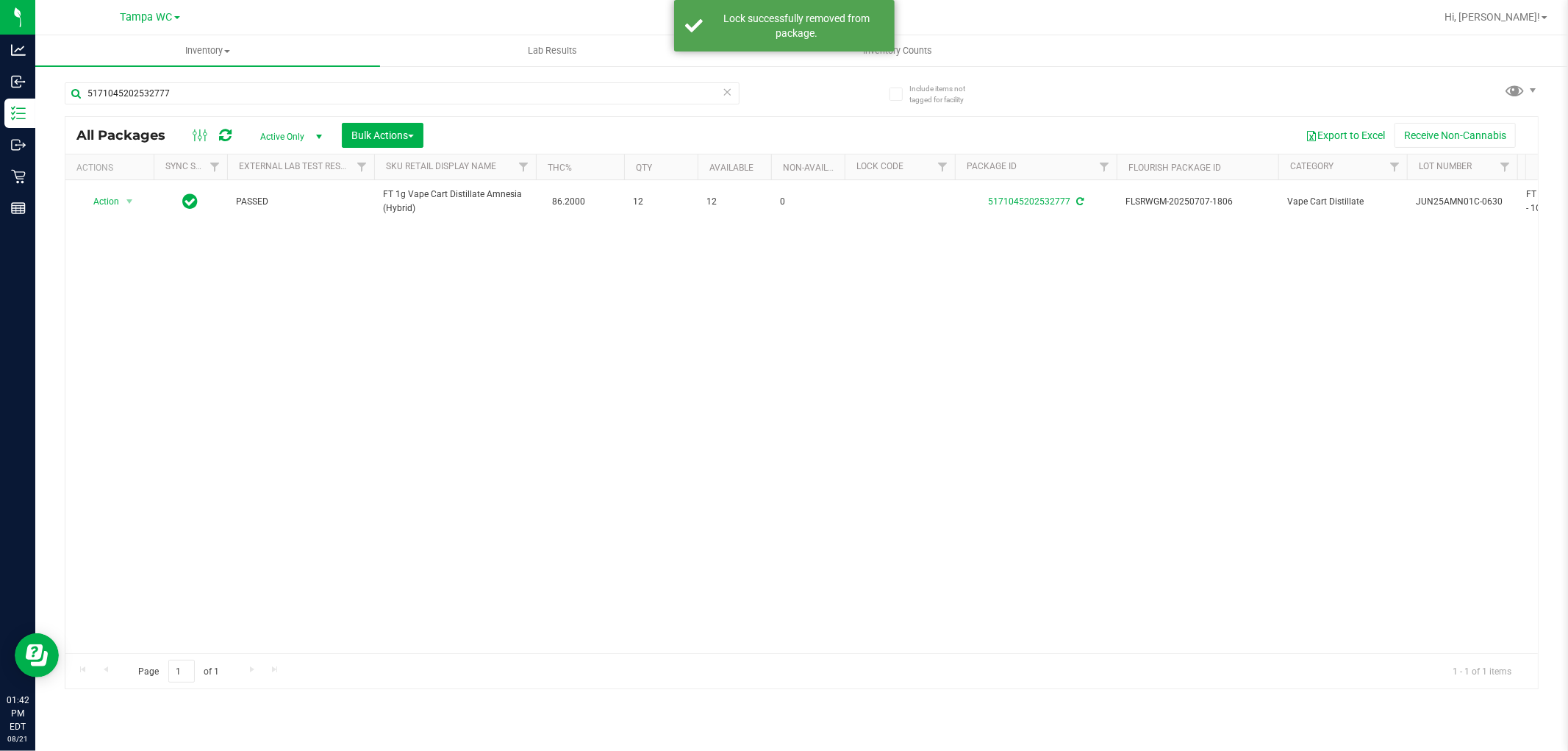
click at [884, 326] on div "Action Action Adjust qty Create package Edit attributes Global inventory Locate…" at bounding box center [801, 417] width 1472 height 473
